Goal: Transaction & Acquisition: Book appointment/travel/reservation

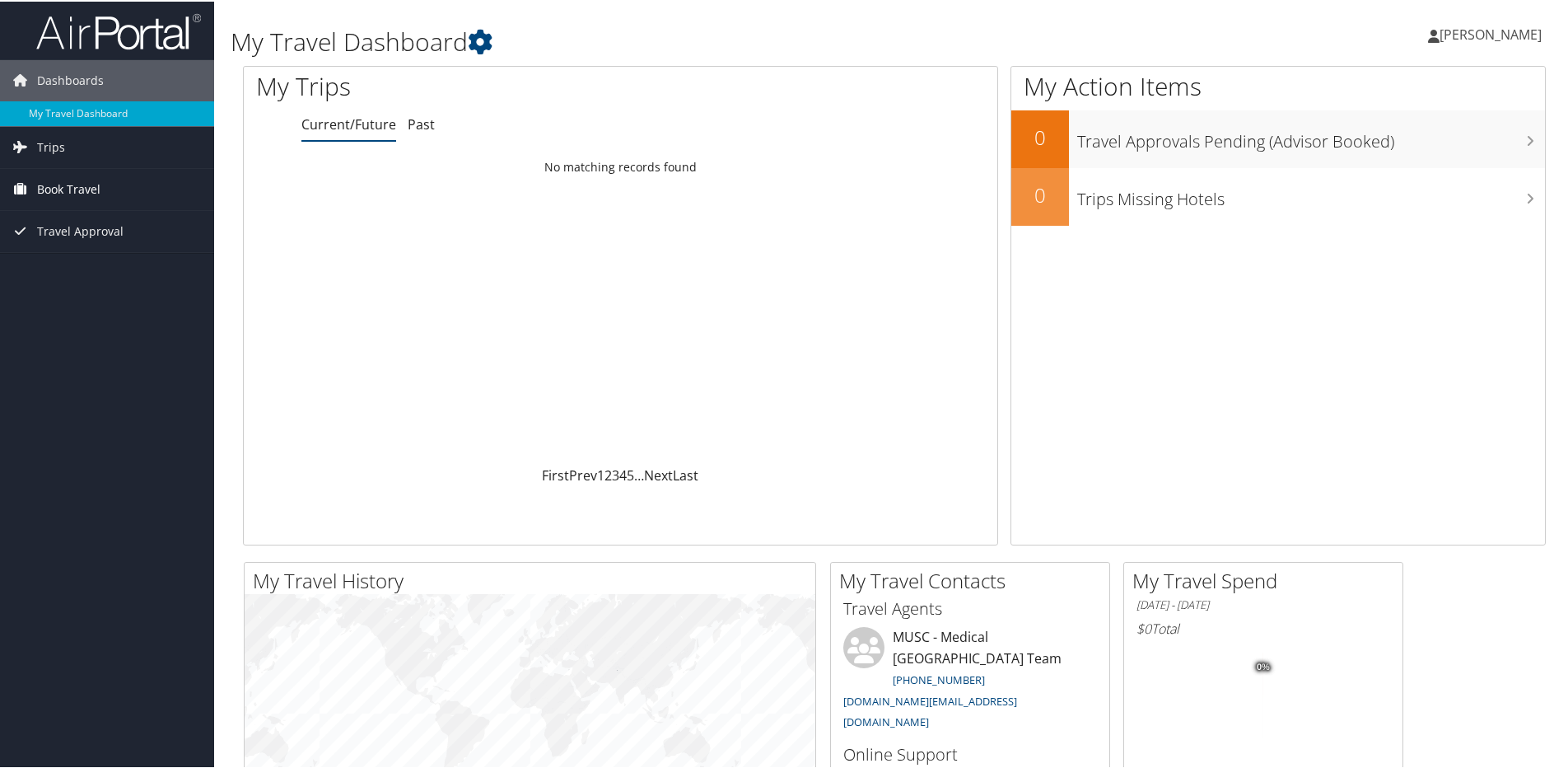
click at [79, 189] on span "Book Travel" at bounding box center [69, 187] width 64 height 41
click at [59, 153] on span "Trips" at bounding box center [50, 145] width 28 height 41
click at [86, 378] on span "Travel Approval" at bounding box center [80, 378] width 86 height 41
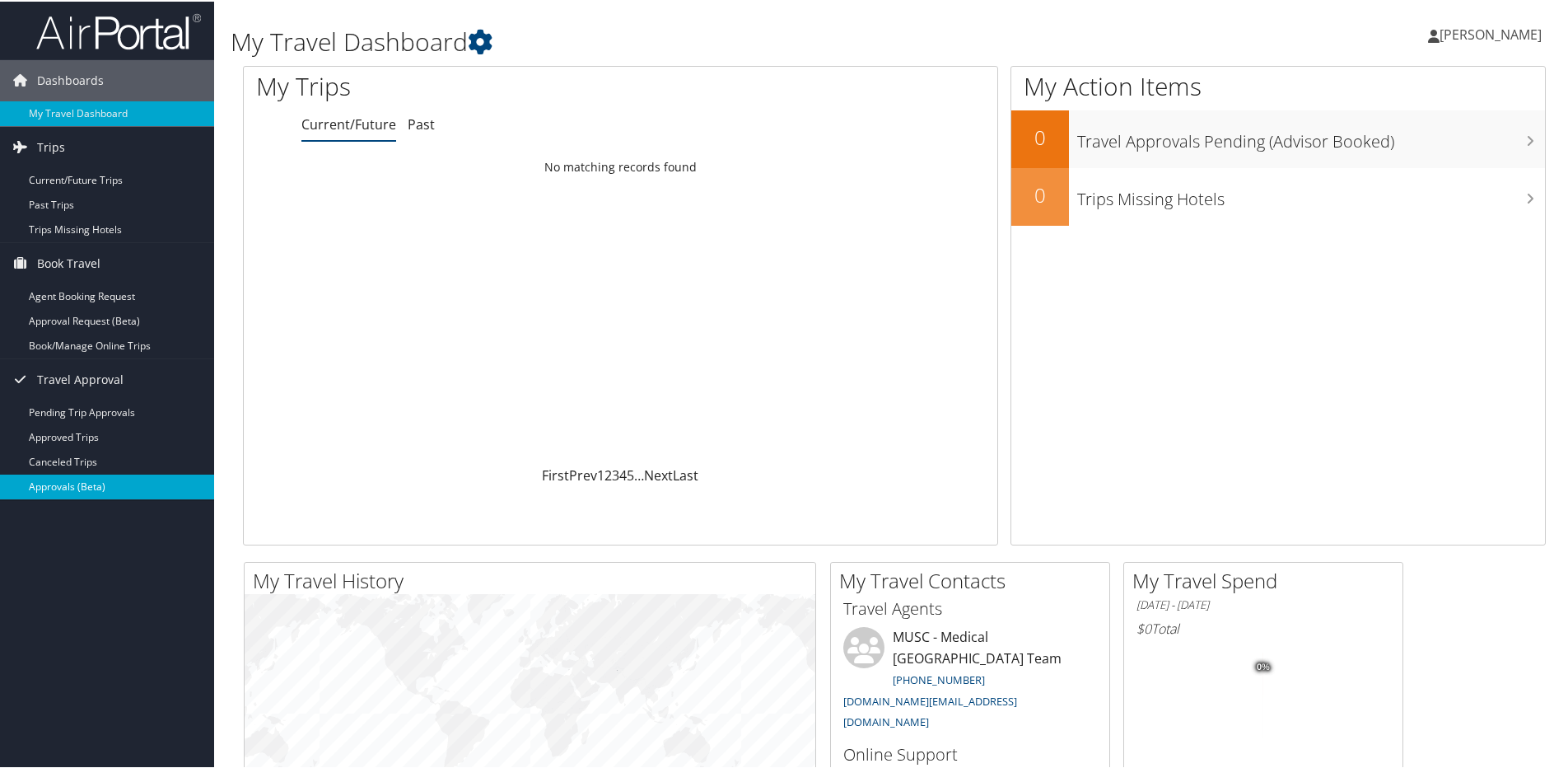
click at [102, 485] on link "Approvals (Beta)" at bounding box center [107, 485] width 214 height 24
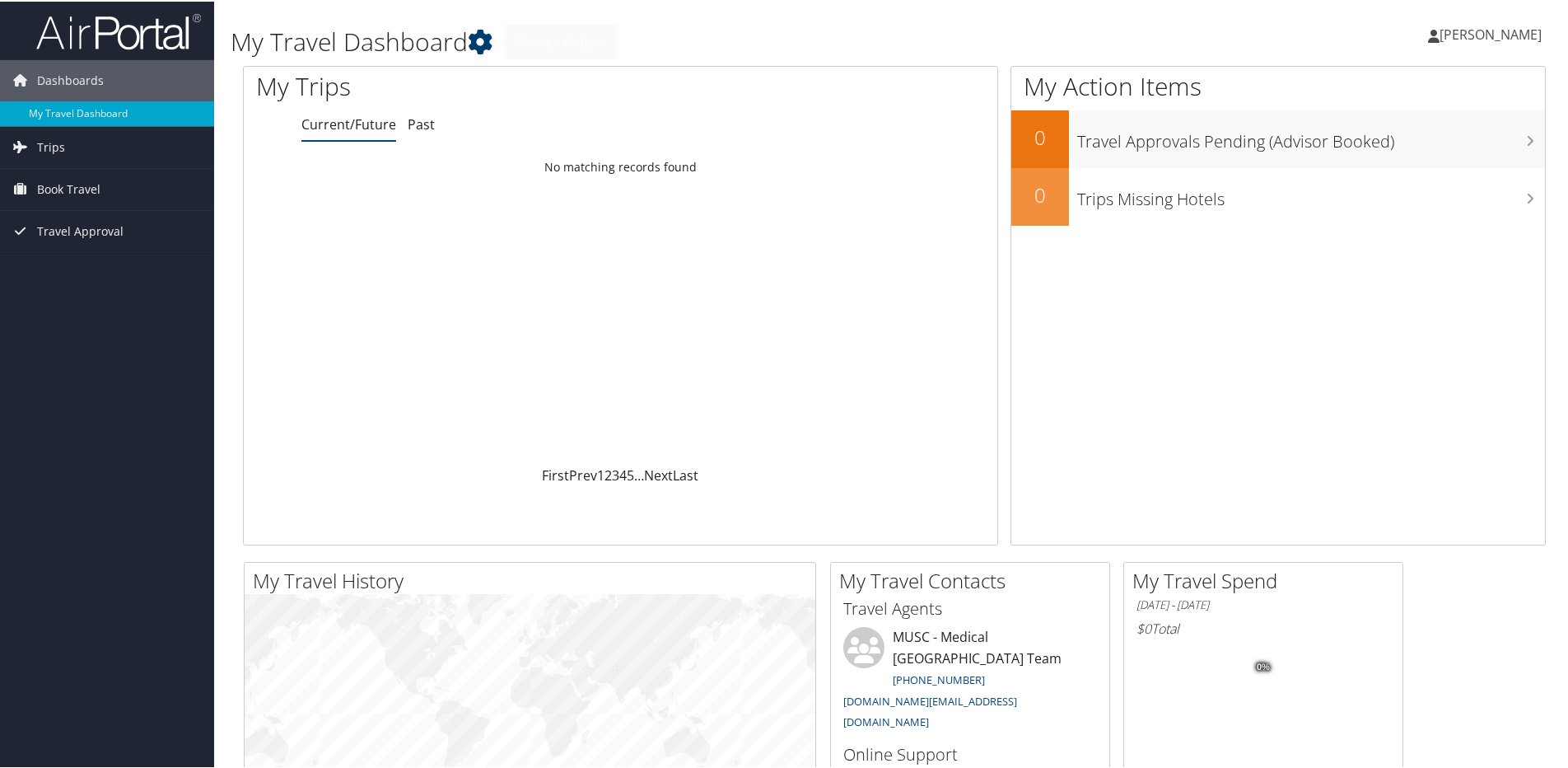
click at [482, 35] on icon at bounding box center [480, 39] width 24 height 24
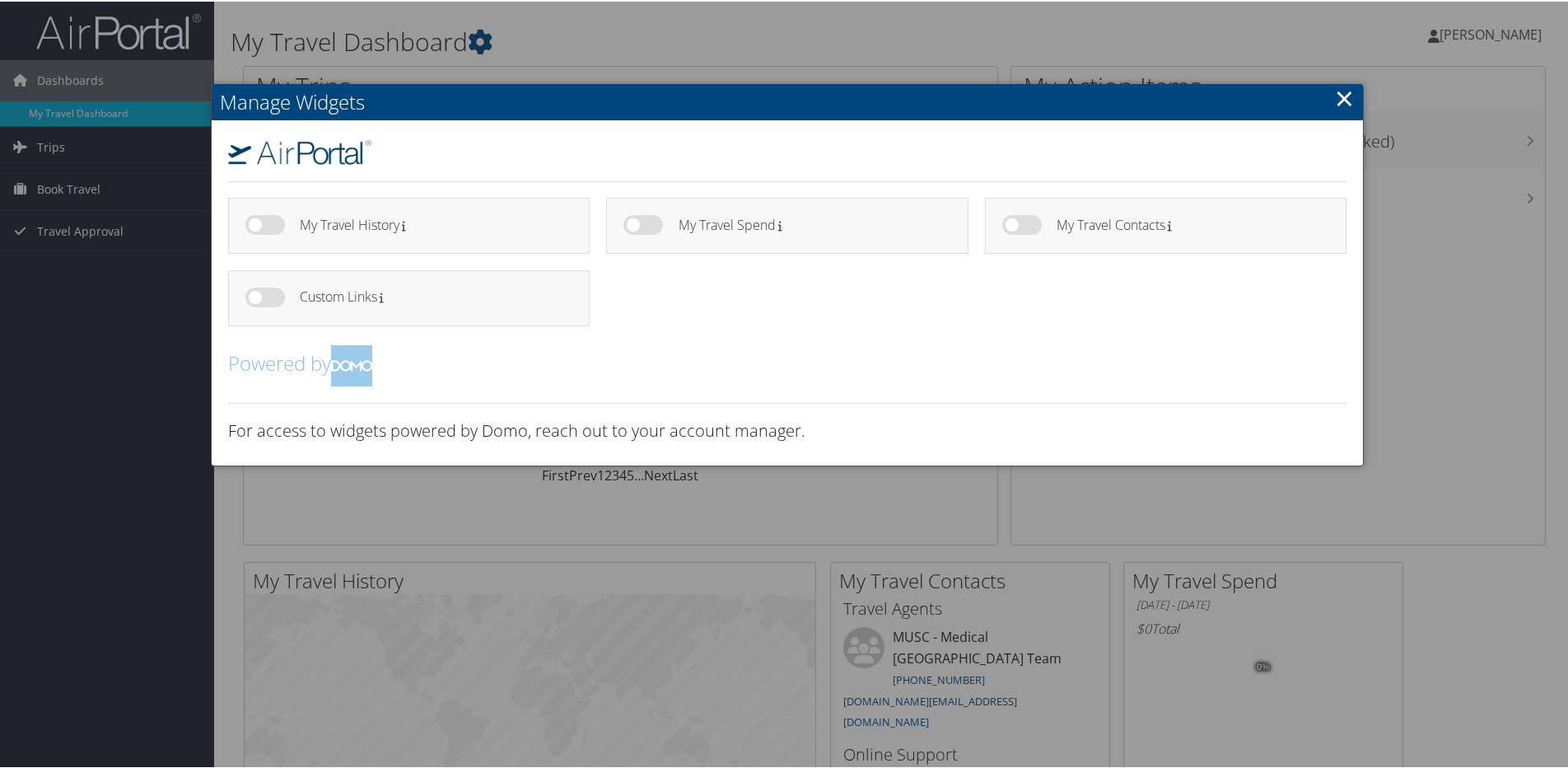
click at [1337, 102] on link "×" at bounding box center [1344, 96] width 19 height 33
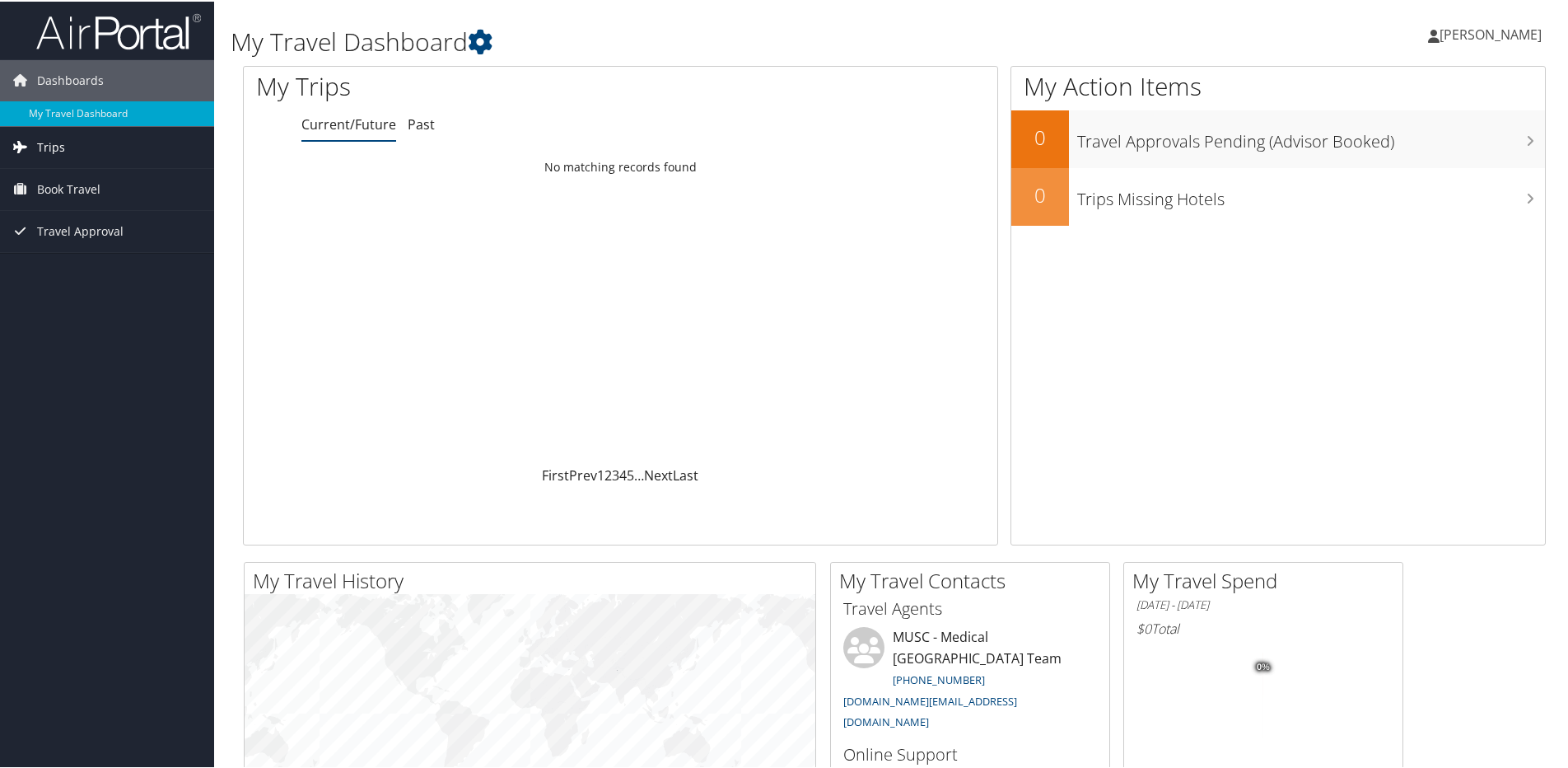
click at [105, 150] on link "Trips" at bounding box center [107, 145] width 214 height 41
click at [95, 182] on link "Current/Future Trips" at bounding box center [107, 178] width 214 height 24
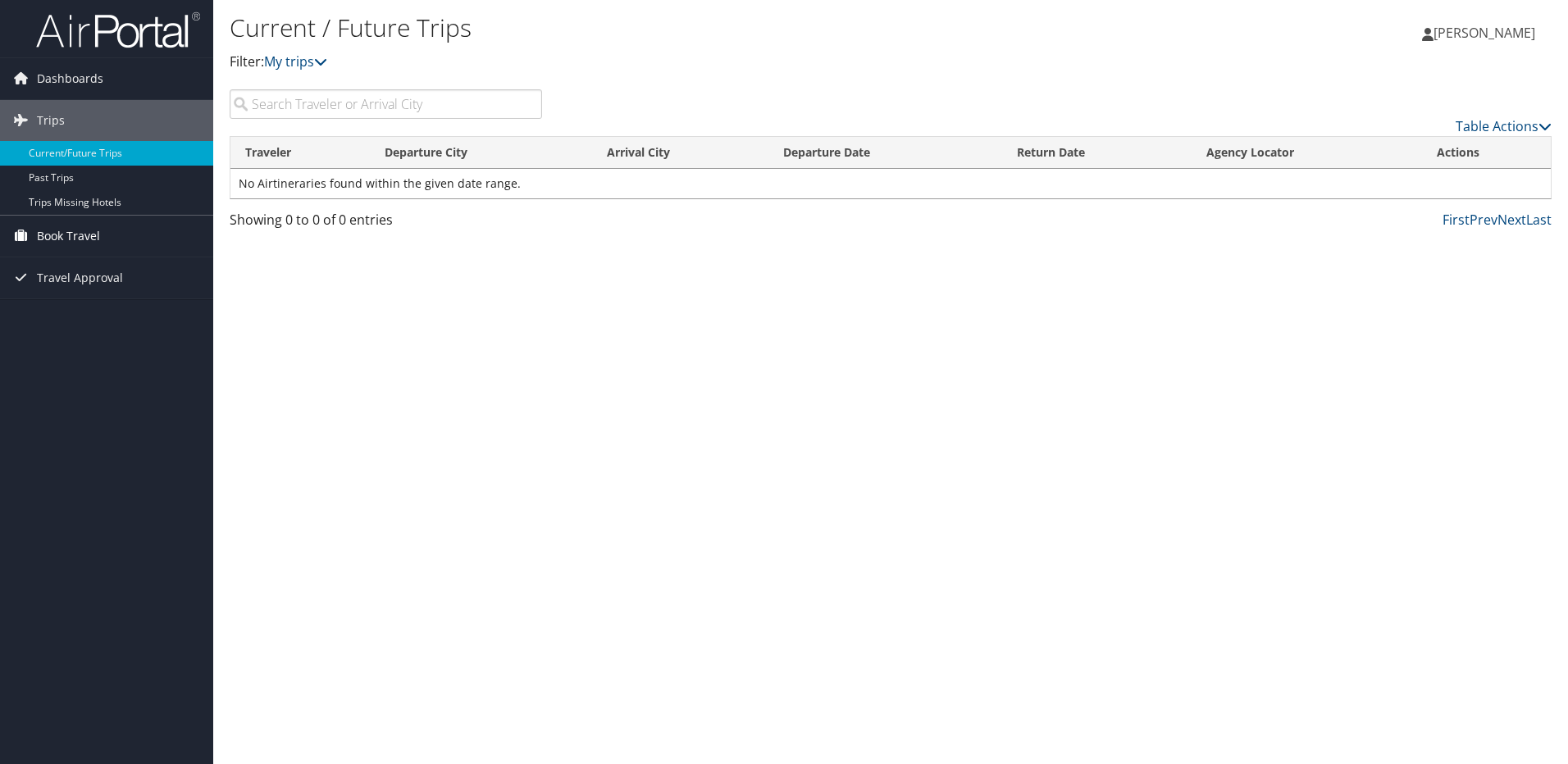
click at [83, 240] on span "Book Travel" at bounding box center [69, 235] width 63 height 41
click at [99, 350] on span "Travel Approval" at bounding box center [79, 352] width 86 height 41
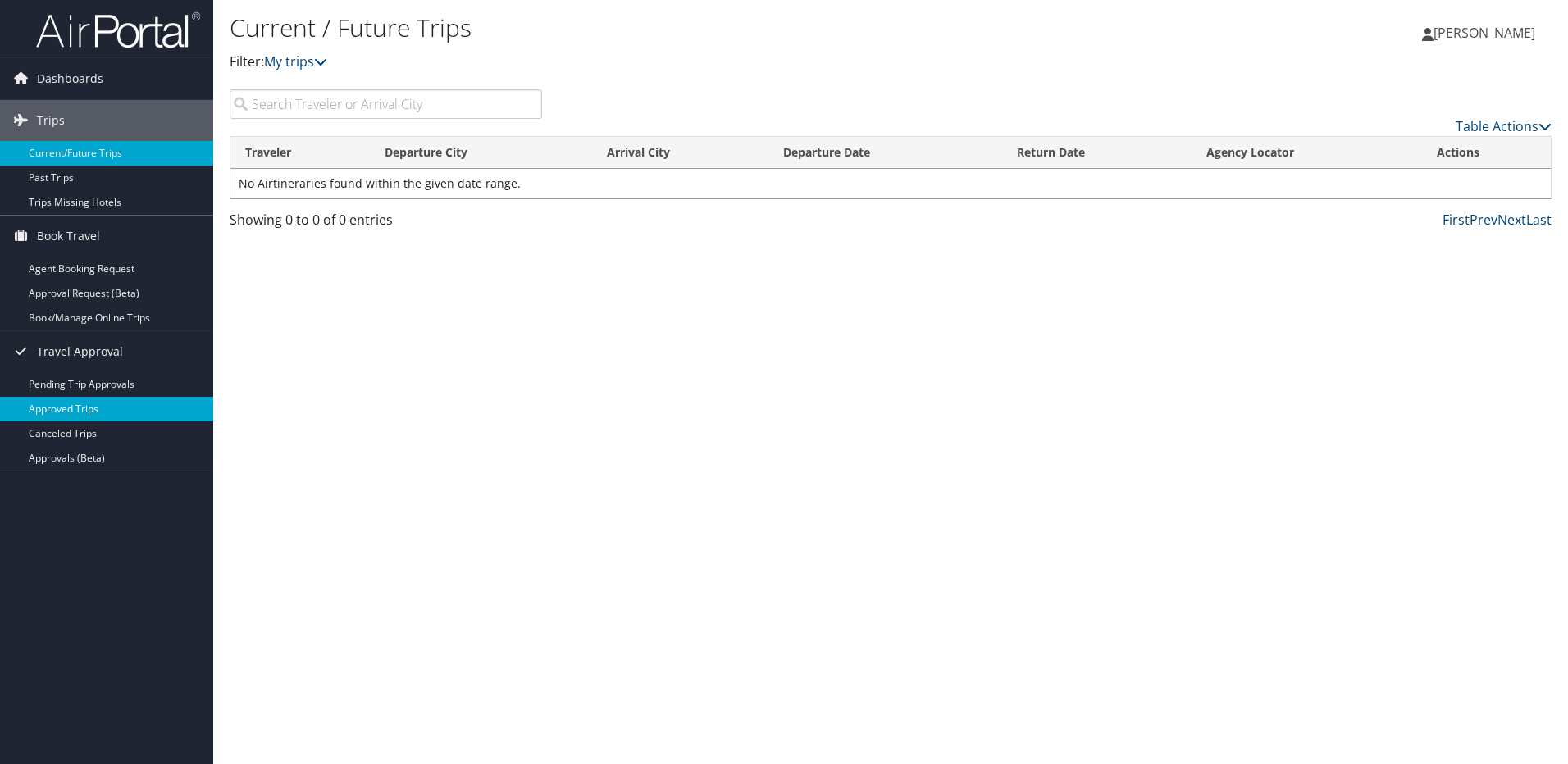
click at [102, 403] on link "Approved Trips" at bounding box center [106, 408] width 213 height 24
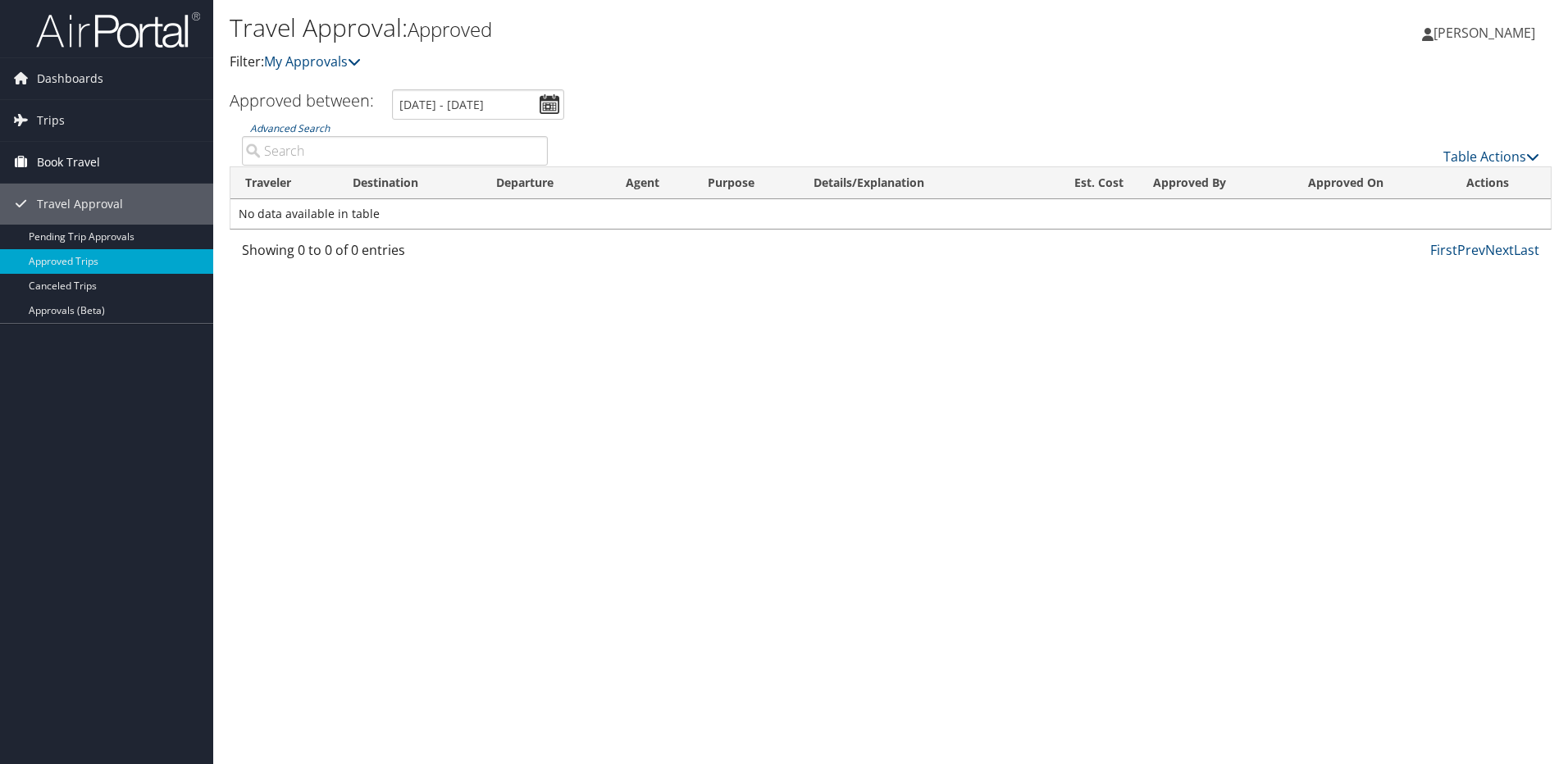
click at [96, 154] on span "Book Travel" at bounding box center [69, 162] width 63 height 41
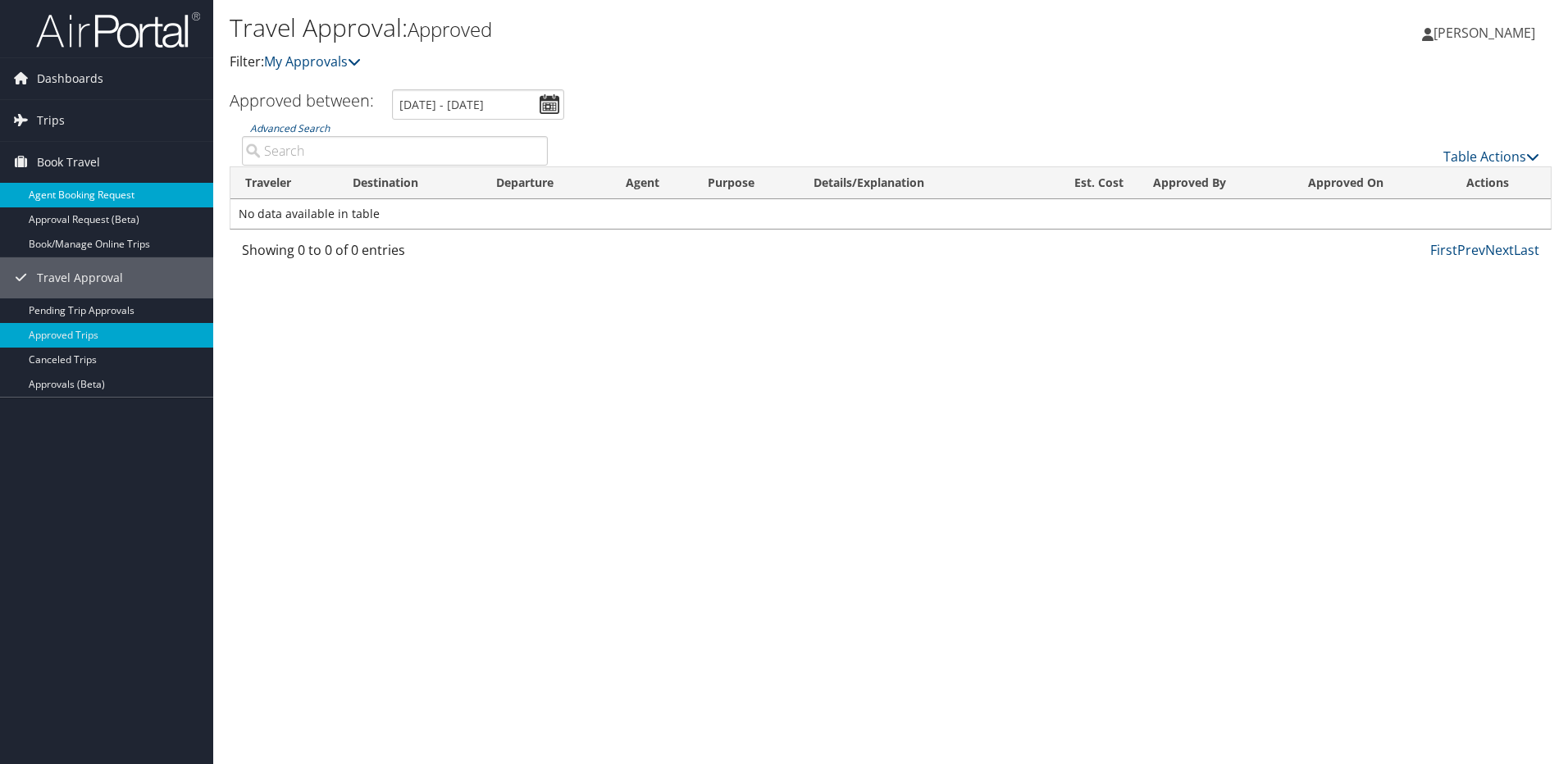
click at [113, 186] on link "Agent Booking Request" at bounding box center [106, 195] width 213 height 24
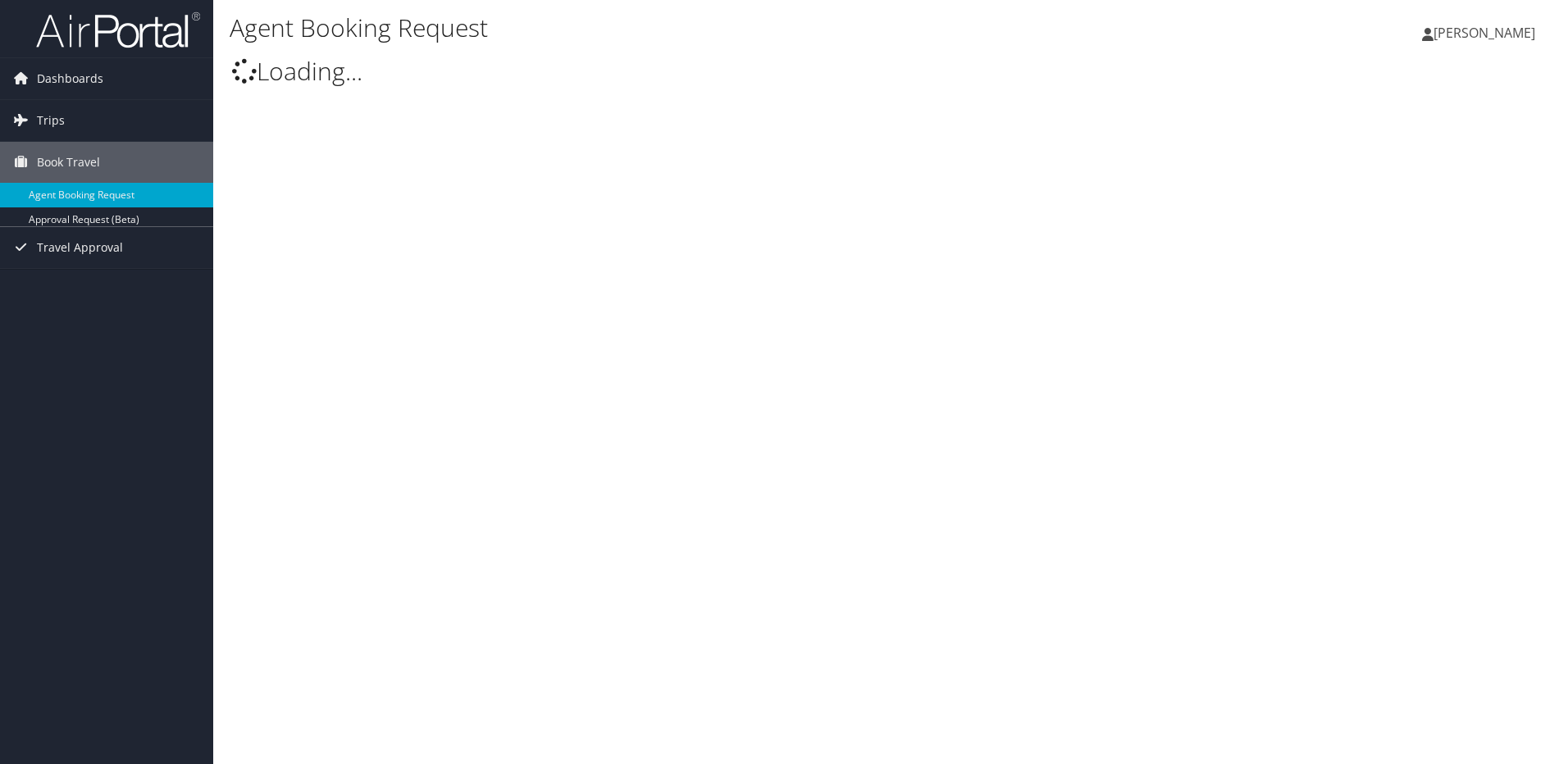
select select "[DOMAIN_NAME][EMAIL_ADDRESS][DOMAIN_NAME]"
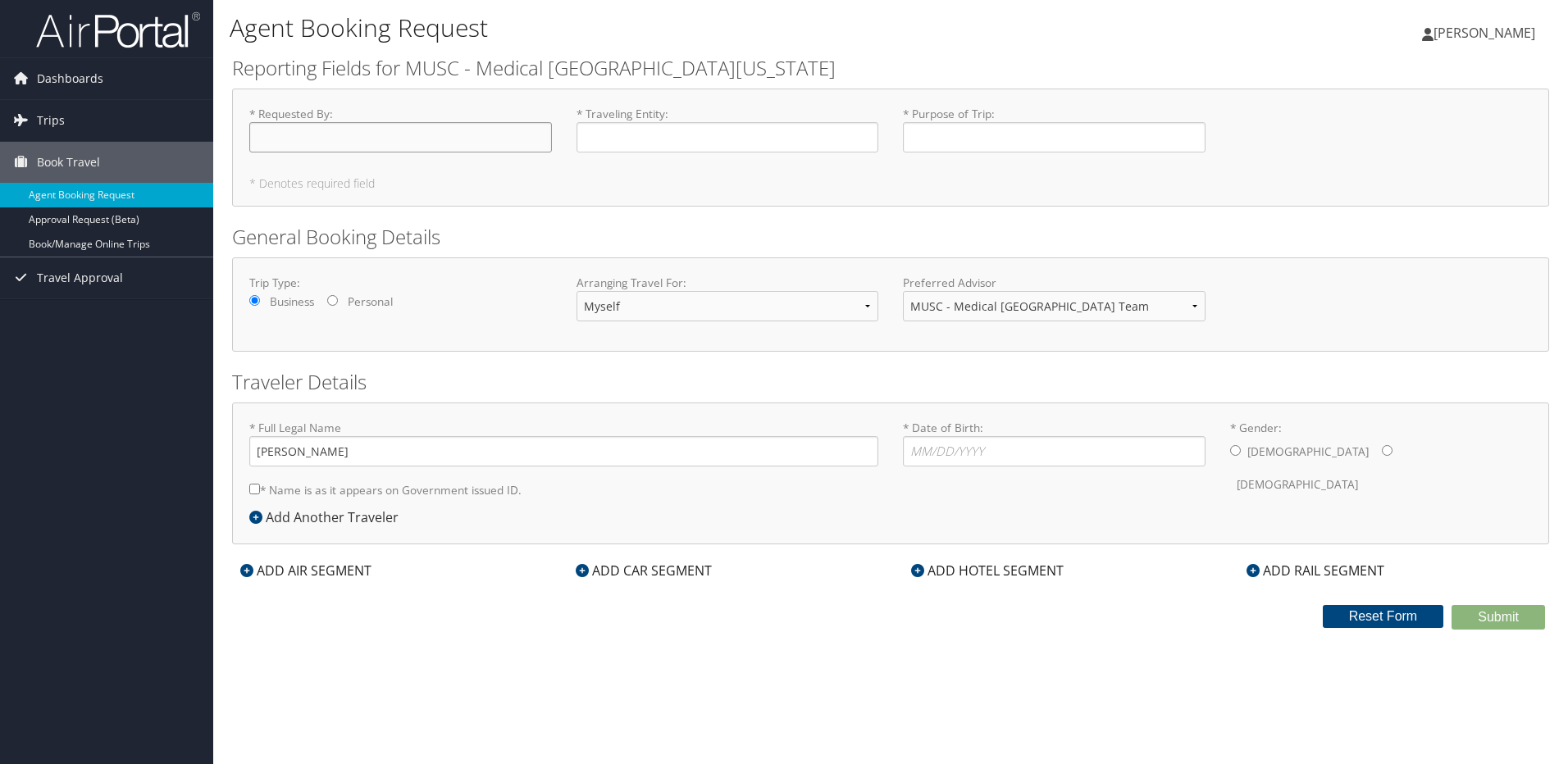
click at [350, 146] on input "* Requested By : Required" at bounding box center [400, 137] width 302 height 30
type input "[PERSON_NAME]"
type input "Conference"
click at [932, 456] on input "* Date of Birth: Invalid Date" at bounding box center [1054, 451] width 302 height 30
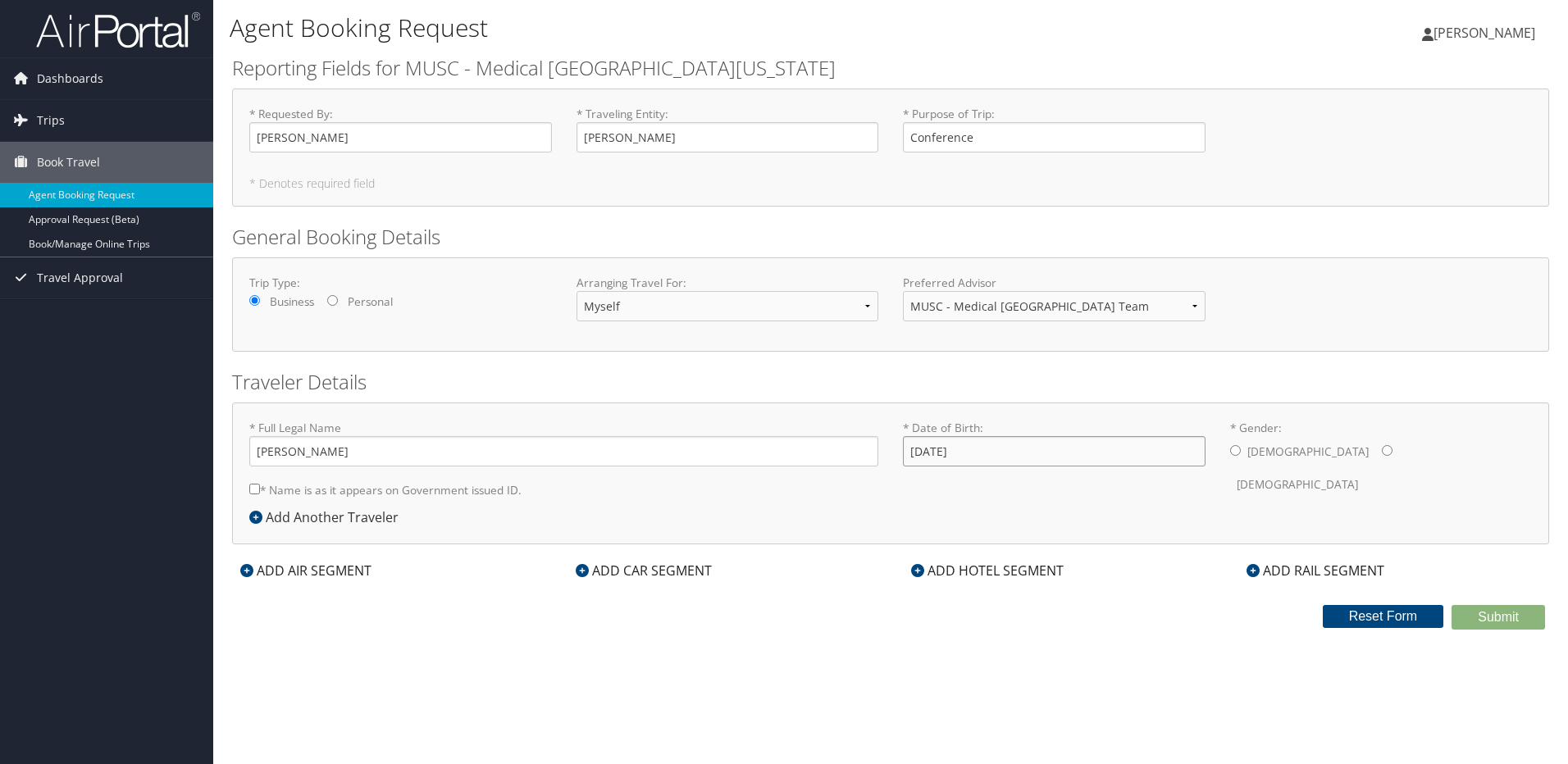
type input "[DATE]"
click at [1382, 452] on input "* Gender: [DEMOGRAPHIC_DATA] [DEMOGRAPHIC_DATA]" at bounding box center [1387, 450] width 11 height 11
radio input "true"
type input "[PERSON_NAME]"
click at [254, 483] on input "* Name is as it appears on Government issued ID." at bounding box center [254, 488] width 11 height 11
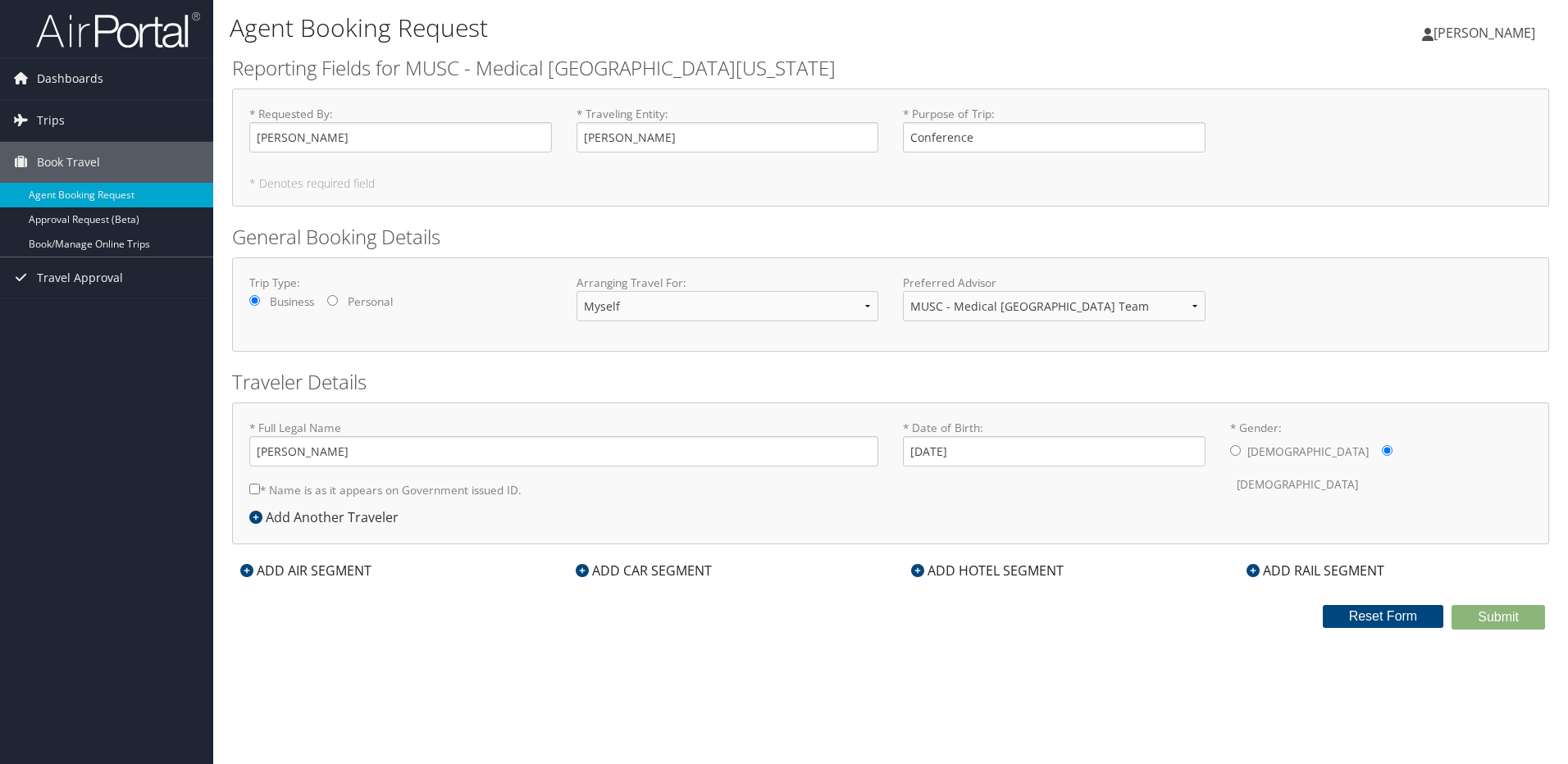
checkbox input "true"
click at [290, 571] on div "ADD AIR SEGMENT" at bounding box center [306, 571] width 148 height 20
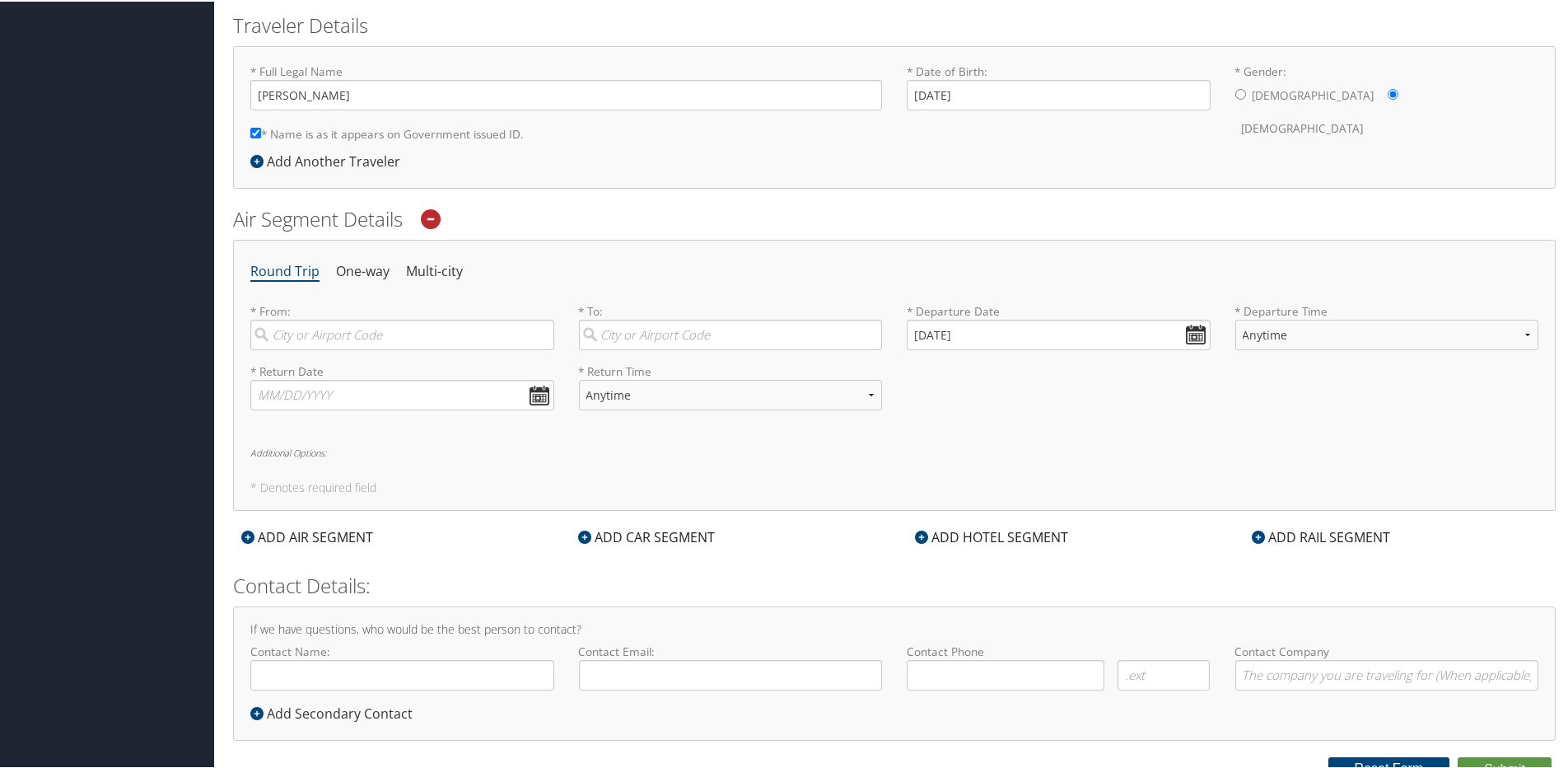
scroll to position [373, 0]
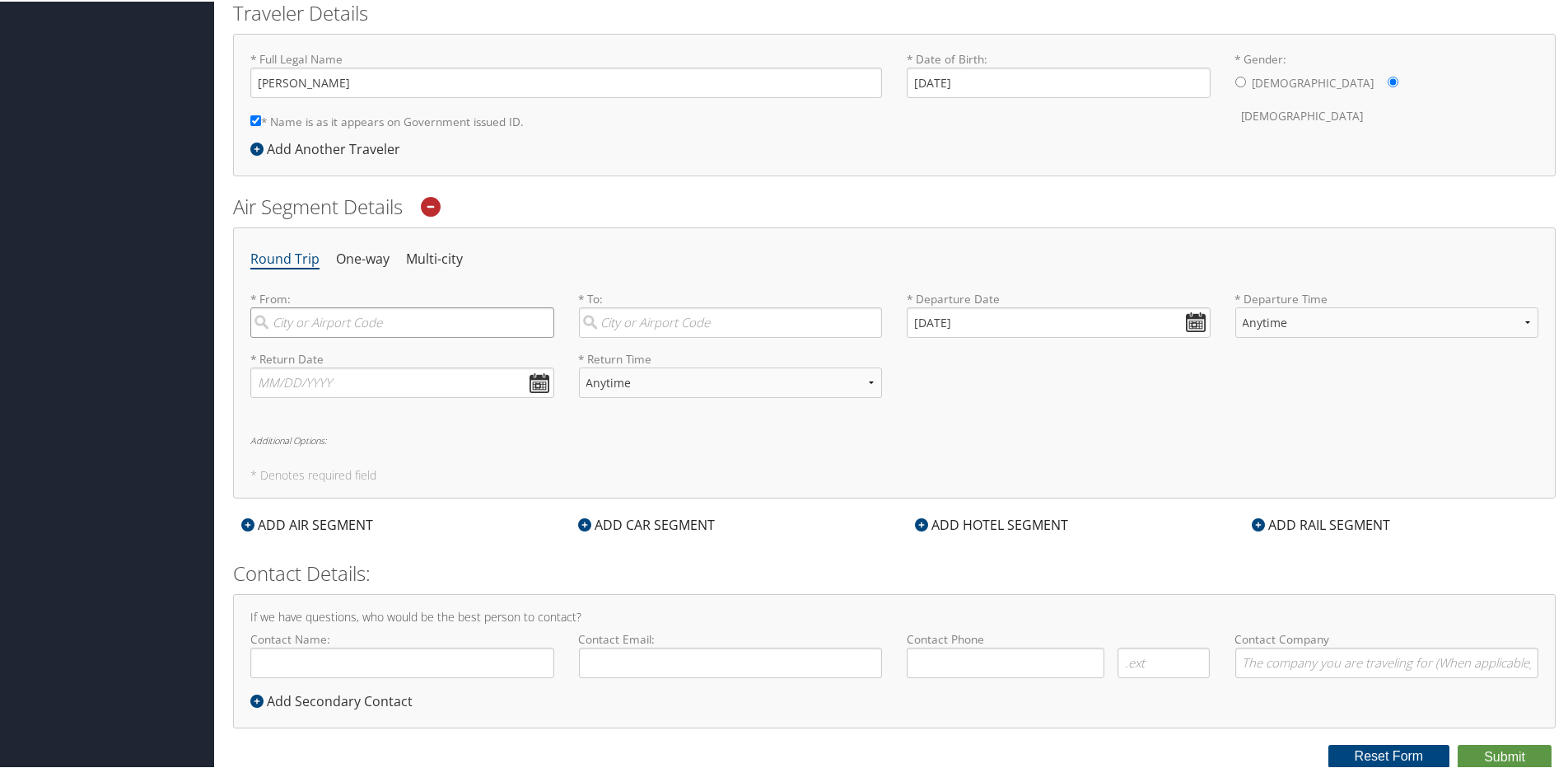
click at [311, 318] on input "search" at bounding box center [402, 321] width 304 height 30
click at [339, 365] on div "Charleston (CHS SC)" at bounding box center [404, 355] width 282 height 22
click at [339, 337] on input "[GEOGRAPHIC_DATA]" at bounding box center [402, 321] width 304 height 30
type input "Charleston (CHS SC)"
click at [692, 316] on input "search" at bounding box center [731, 321] width 304 height 30
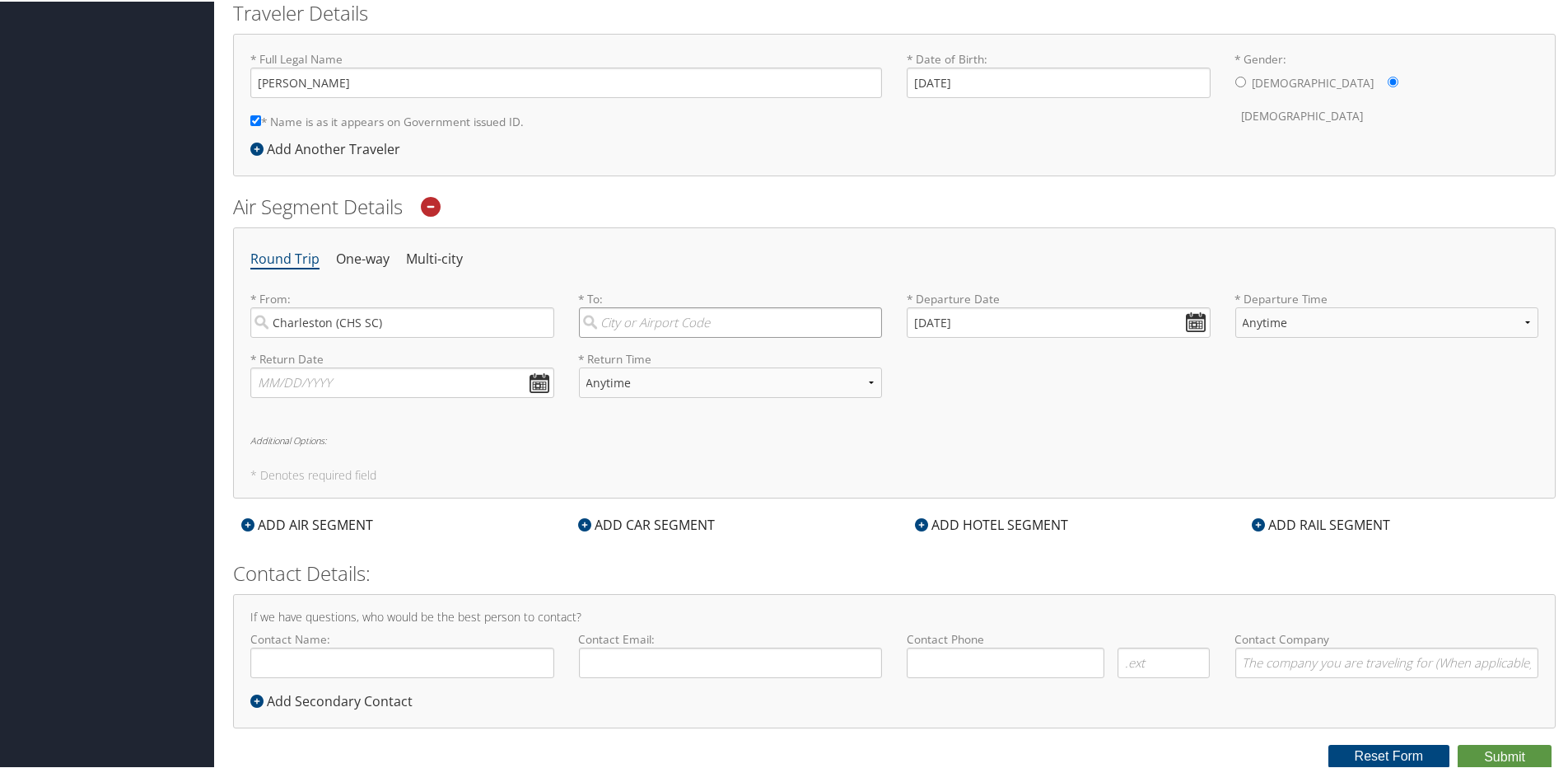
type input "C"
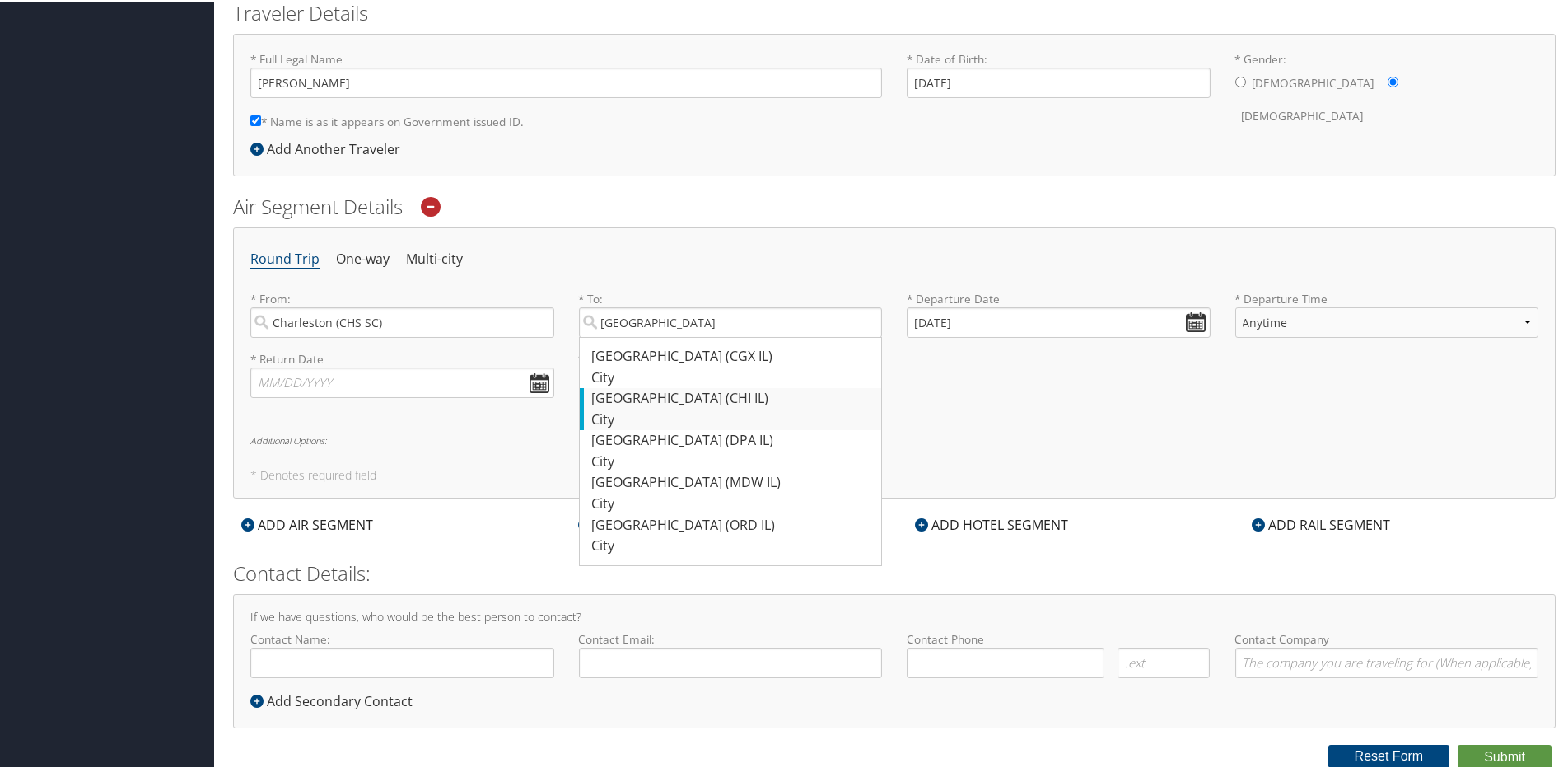
click at [679, 410] on div "City" at bounding box center [733, 419] width 282 height 22
click at [679, 337] on input "[GEOGRAPHIC_DATA]" at bounding box center [731, 321] width 304 height 30
type input "[GEOGRAPHIC_DATA] (CHI IL)"
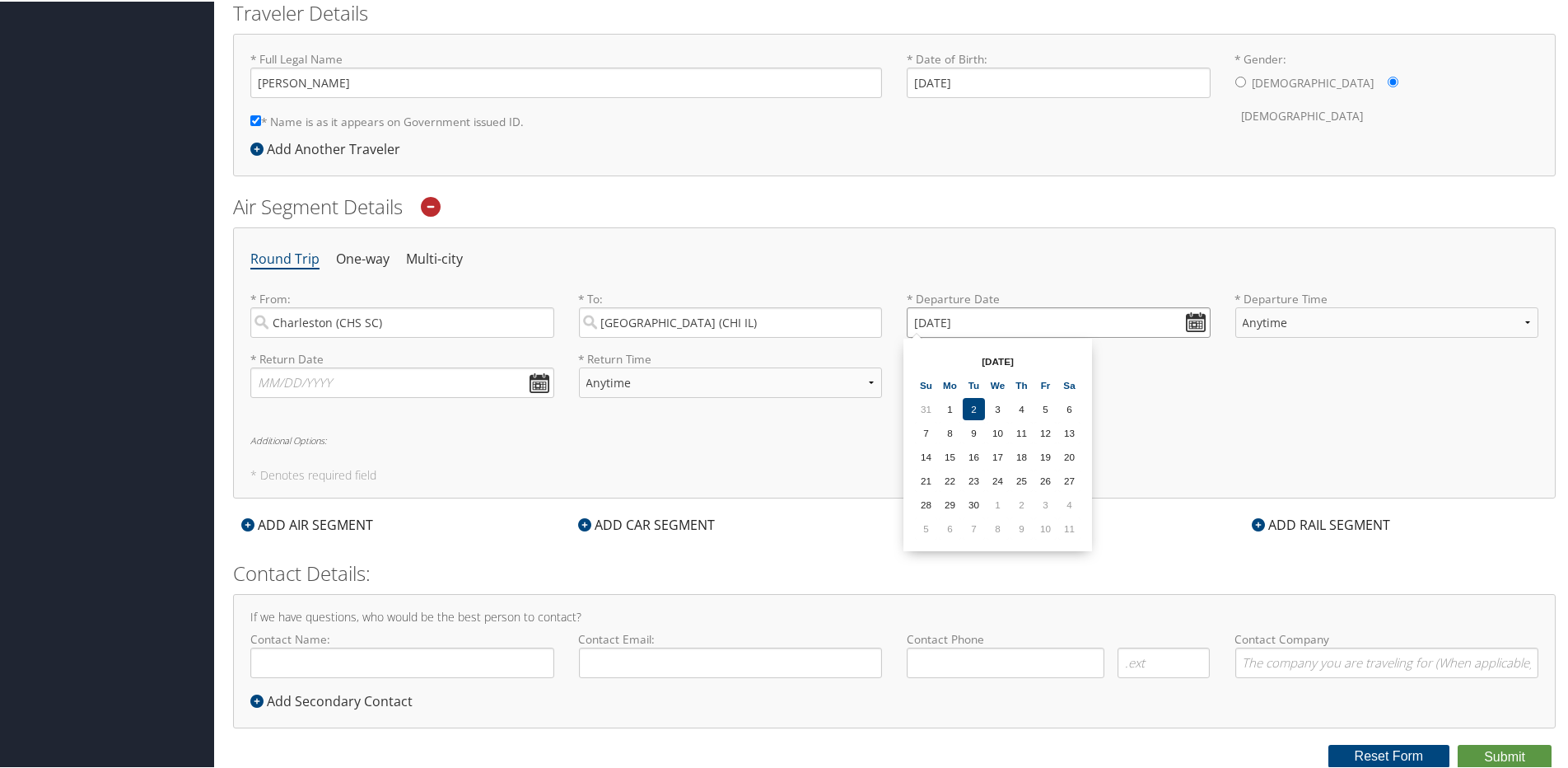
click at [1186, 326] on input "[DATE]" at bounding box center [1059, 321] width 304 height 30
click at [1052, 476] on td "26" at bounding box center [1045, 479] width 23 height 23
type input "[DATE]"
click at [1387, 317] on select "Anytime Early Morning (5AM-7AM) Morning (7AM-12PM) Afternoon (12PM-5PM) Evening…" at bounding box center [1388, 321] width 304 height 30
click at [1124, 424] on div "Round Trip One-way Multi-city * From: [GEOGRAPHIC_DATA] (CHS SC) Required * To:…" at bounding box center [894, 361] width 1323 height 271
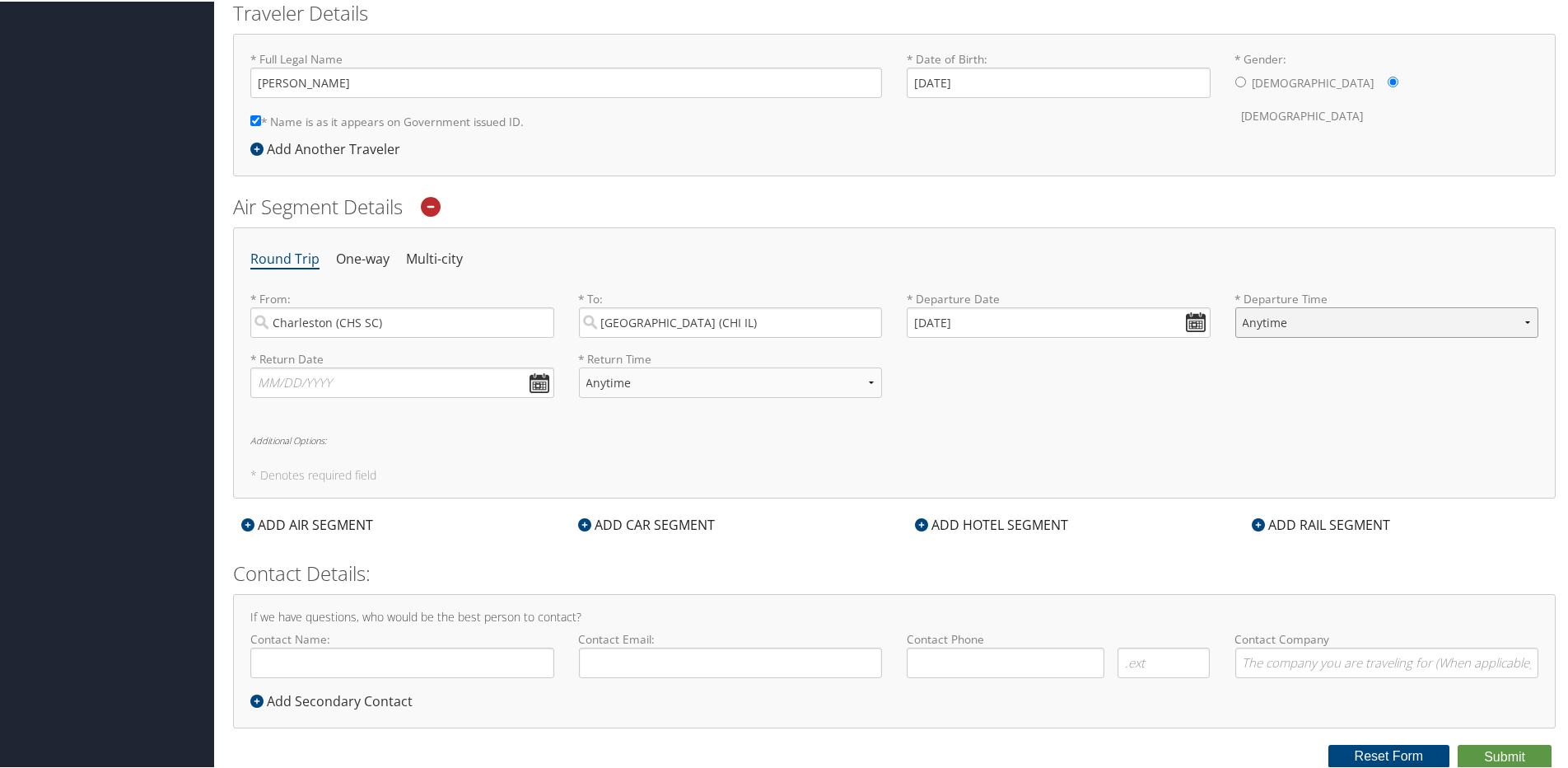
click at [1248, 329] on select "Anytime Early Morning (5AM-7AM) Morning (7AM-12PM) Afternoon (12PM-5PM) Evening…" at bounding box center [1388, 321] width 304 height 30
select select "6:00 AM"
click at [1236, 306] on select "Anytime Early Morning (5AM-7AM) Morning (7AM-12PM) Afternoon (12PM-5PM) Evening…" at bounding box center [1388, 321] width 304 height 30
click at [311, 392] on input "text" at bounding box center [402, 381] width 304 height 30
click at [352, 560] on td "1" at bounding box center [345, 563] width 23 height 23
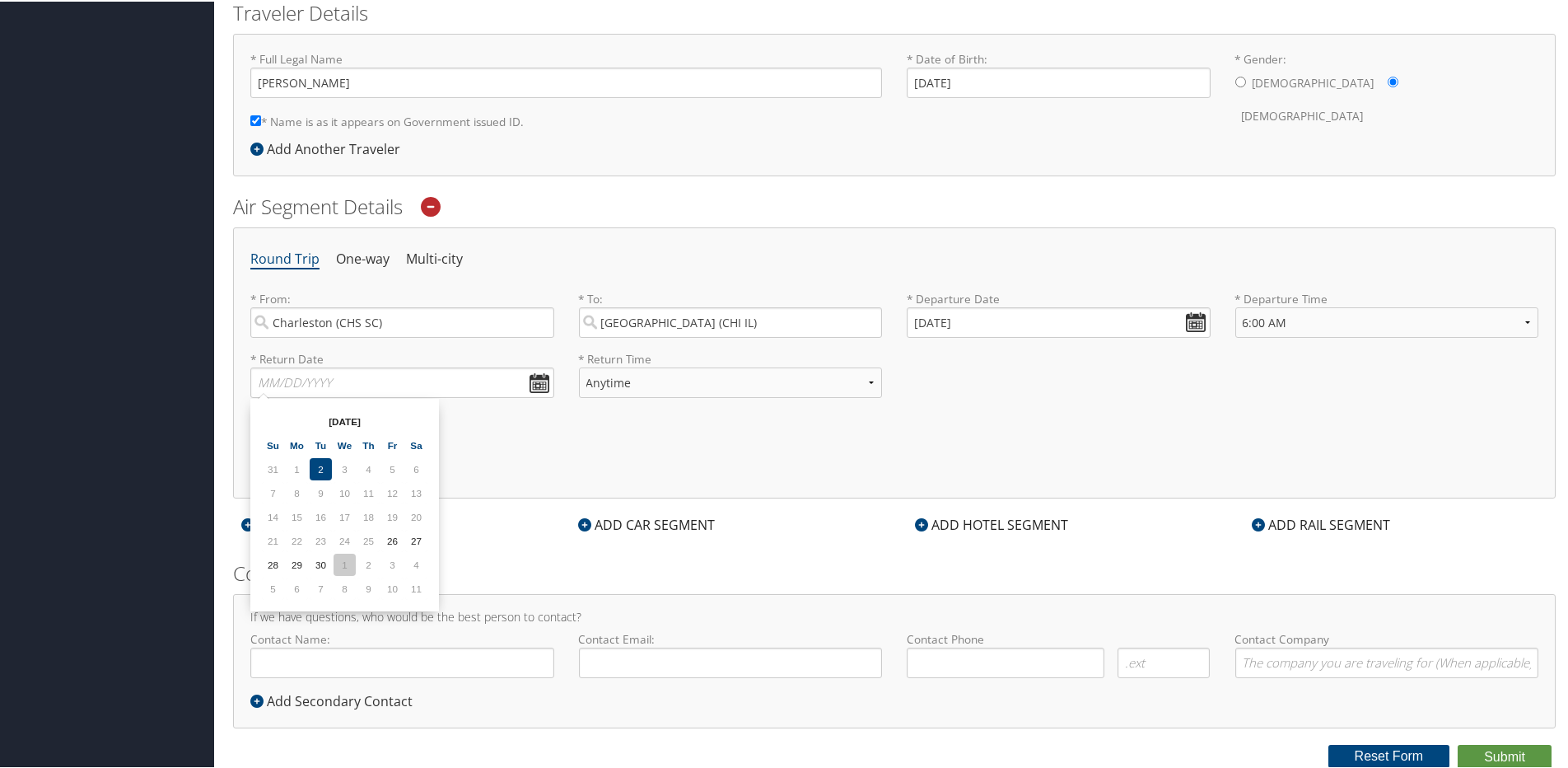
type input "[DATE]"
click at [617, 383] on select "Anytime Early Morning (5AM-7AM) Morning (7AM-12PM) Afternoon (12PM-5PM) Evening…" at bounding box center [731, 381] width 304 height 30
select select "7AM-12PM"
click at [579, 366] on select "Anytime Early Morning (5AM-7AM) Morning (7AM-12PM) Afternoon (12PM-5PM) Evening…" at bounding box center [731, 381] width 304 height 30
click at [1513, 755] on button "Submit" at bounding box center [1505, 755] width 94 height 24
